Goal: Navigation & Orientation: Understand site structure

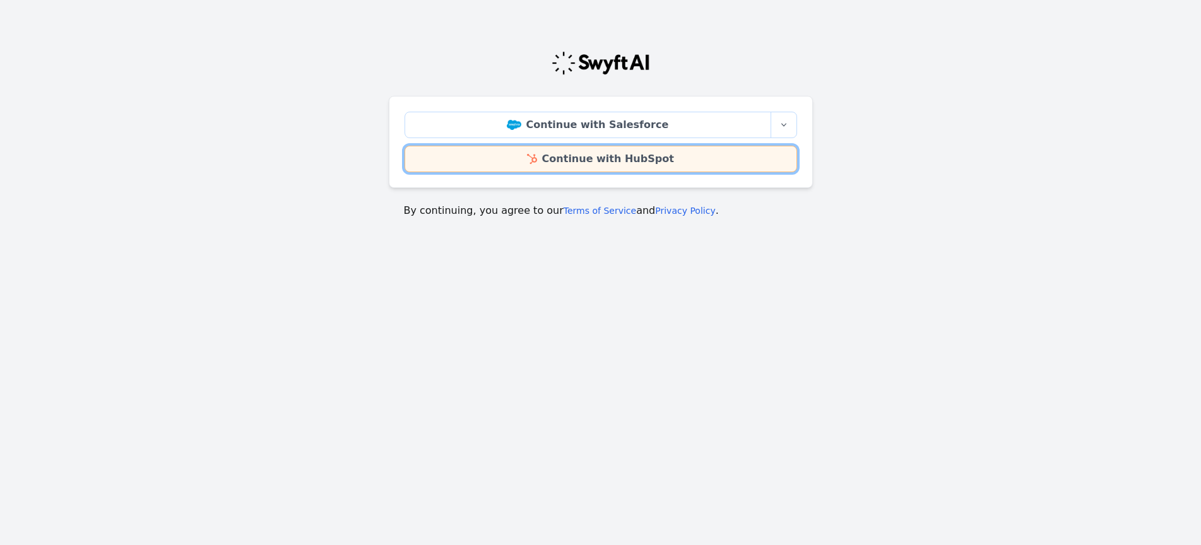
click at [655, 160] on link "Continue with HubSpot" at bounding box center [600, 159] width 392 height 26
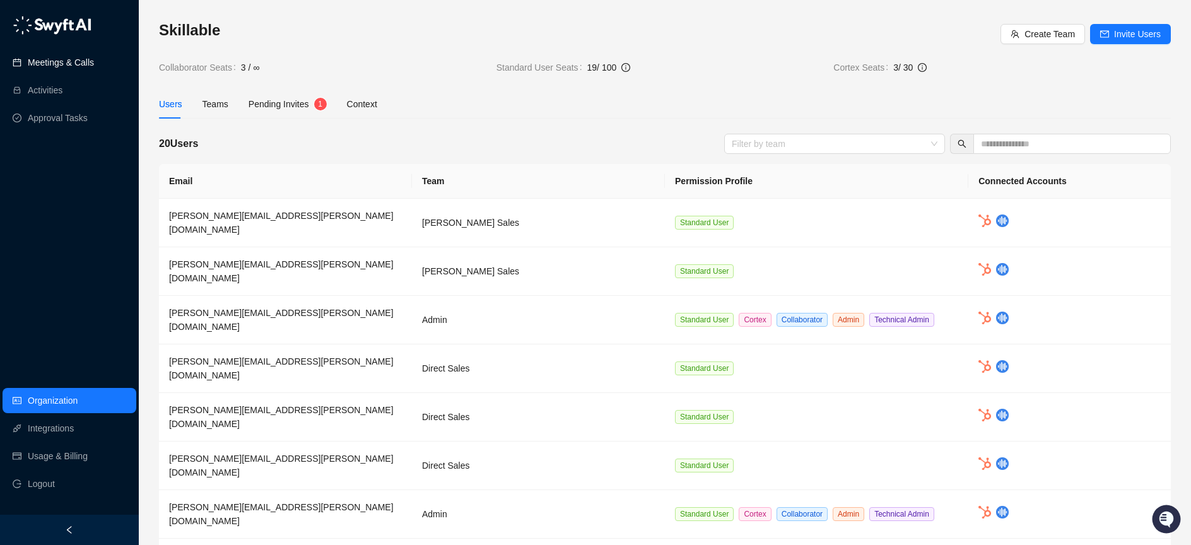
click at [78, 68] on link "Meetings & Calls" at bounding box center [61, 62] width 66 height 25
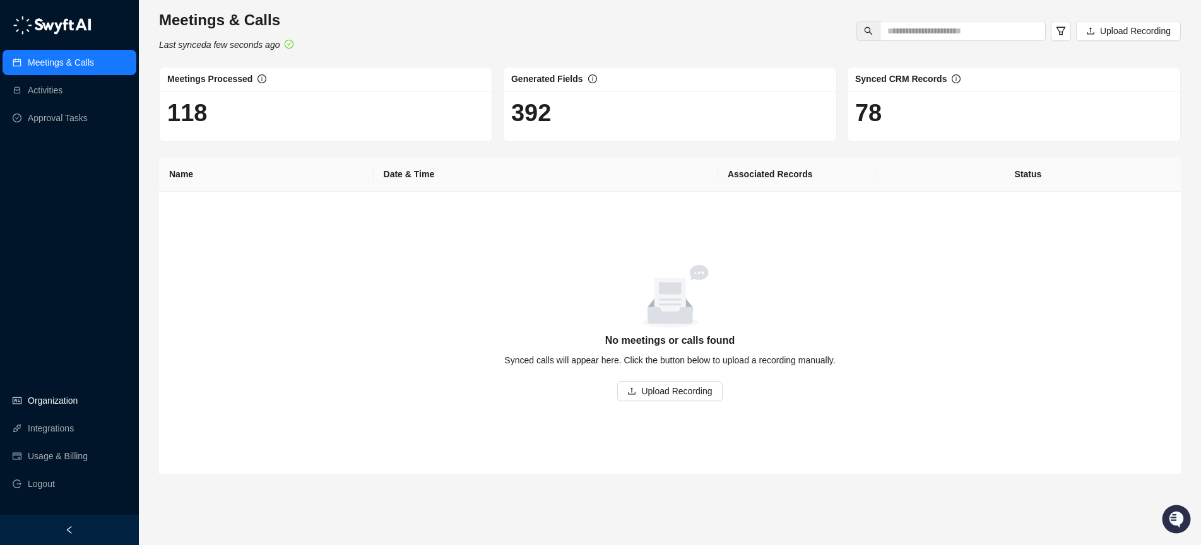
click at [44, 401] on link "Organization" at bounding box center [53, 400] width 50 height 25
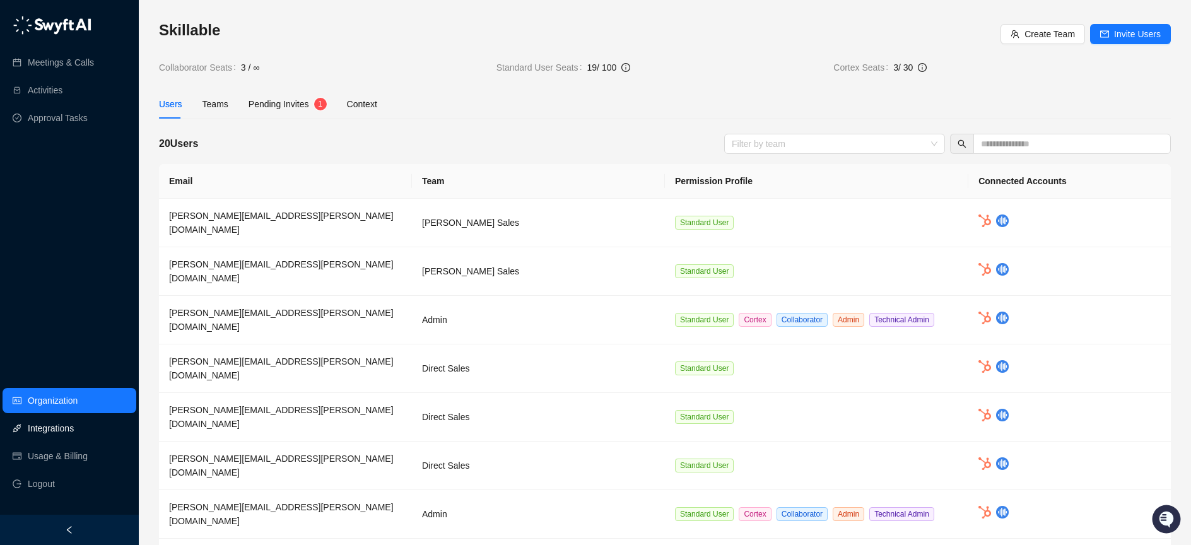
click at [42, 426] on link "Integrations" at bounding box center [51, 428] width 46 height 25
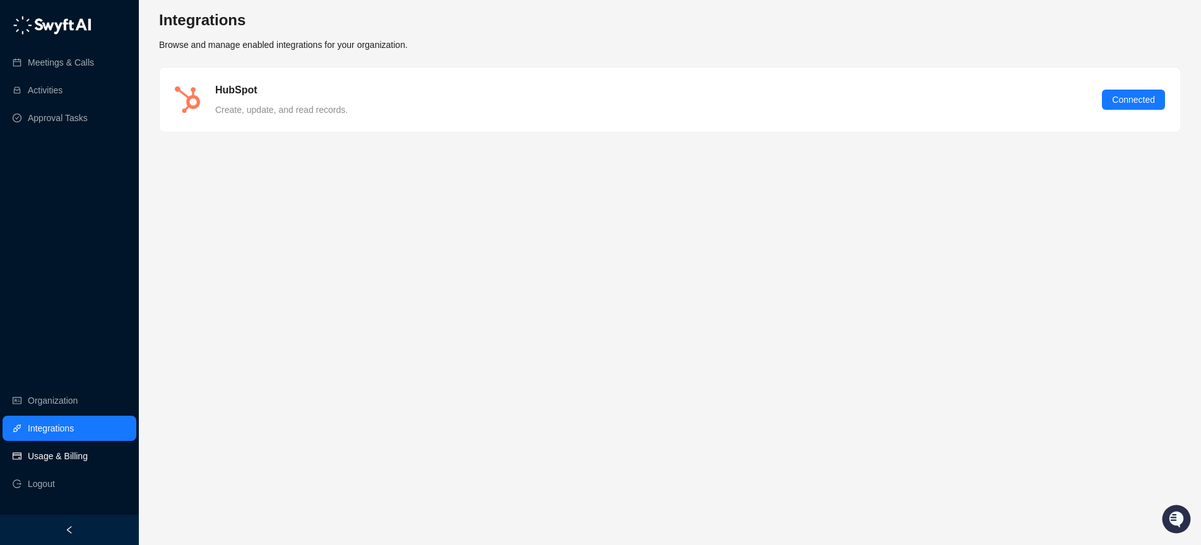
click at [57, 454] on link "Usage & Billing" at bounding box center [58, 456] width 60 height 25
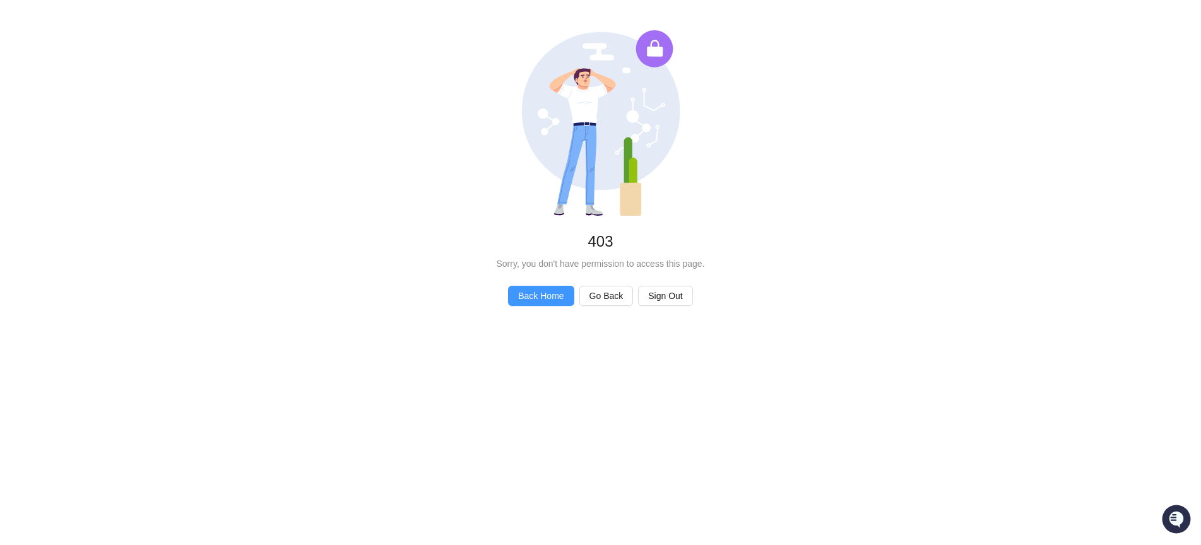
click at [546, 293] on span "Back Home" at bounding box center [540, 296] width 45 height 14
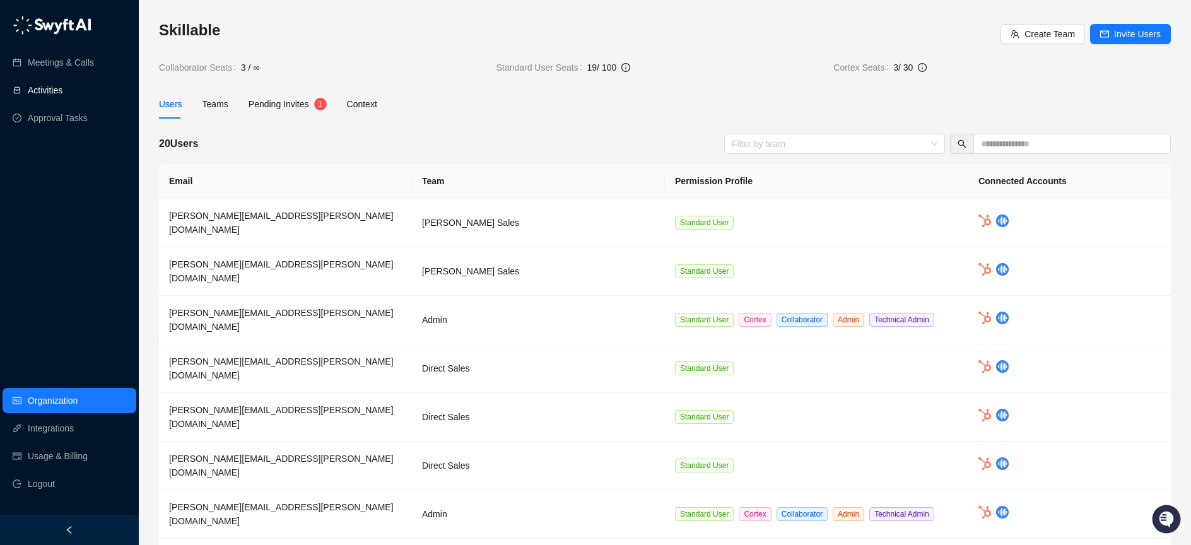
click at [59, 87] on link "Activities" at bounding box center [45, 90] width 35 height 25
